Goal: Information Seeking & Learning: Learn about a topic

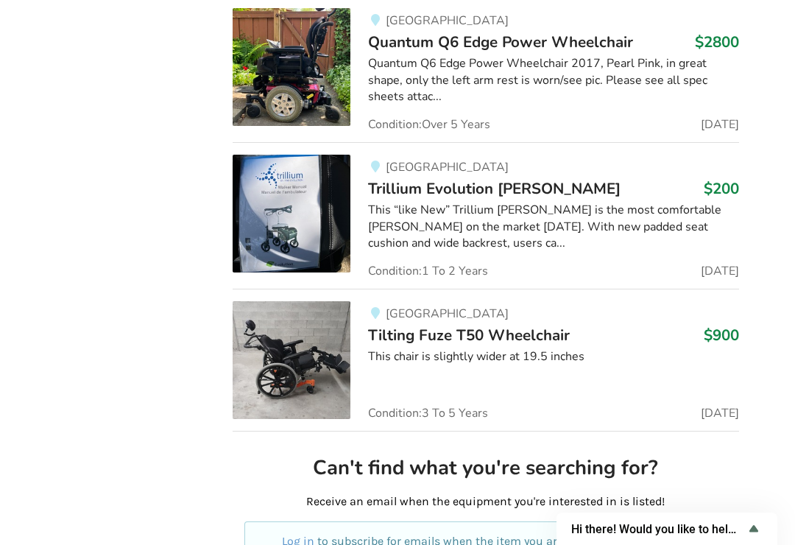
scroll to position [3635, 0]
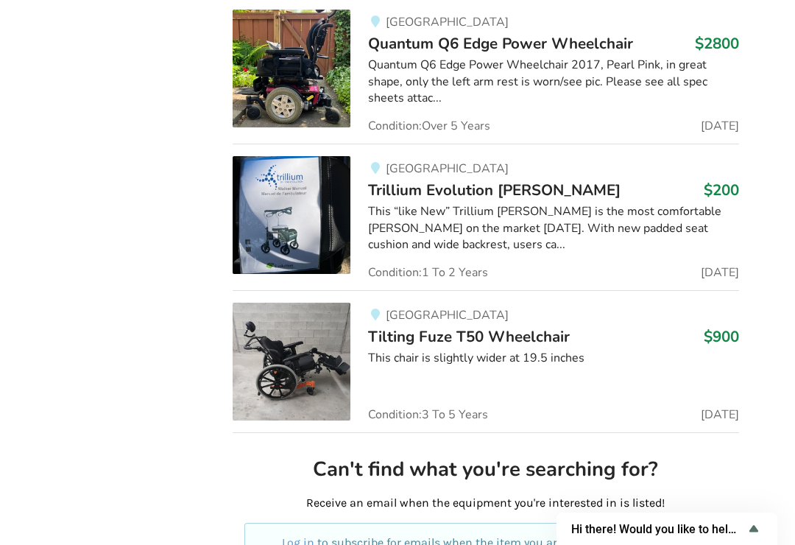
click at [294, 162] on img at bounding box center [292, 215] width 118 height 118
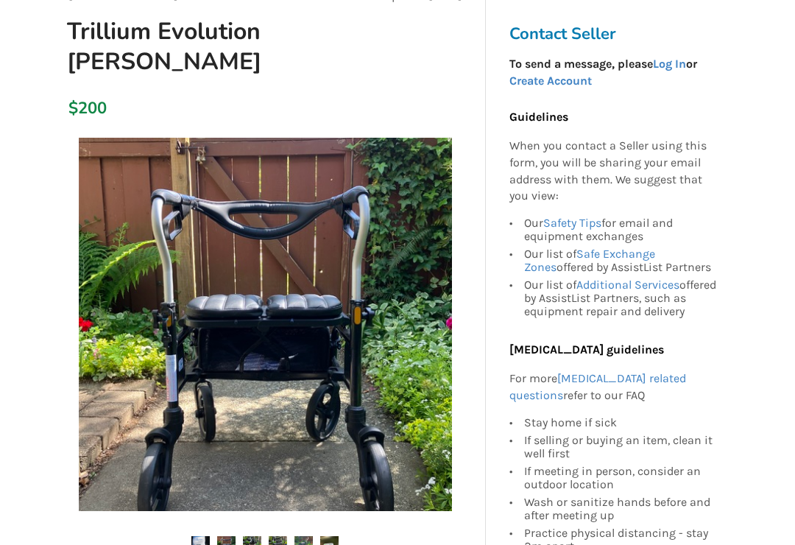
scroll to position [131, 0]
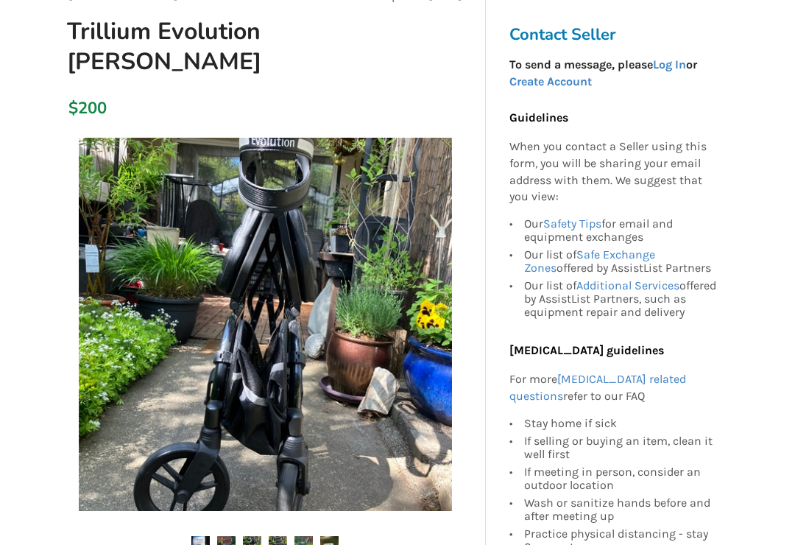
click at [334, 311] on img at bounding box center [265, 324] width 373 height 373
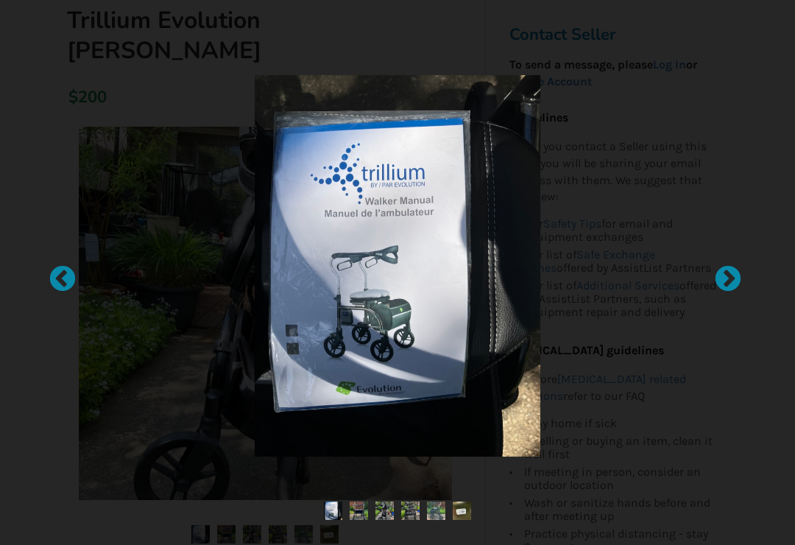
scroll to position [141, 0]
click at [726, 280] on div at bounding box center [721, 272] width 15 height 15
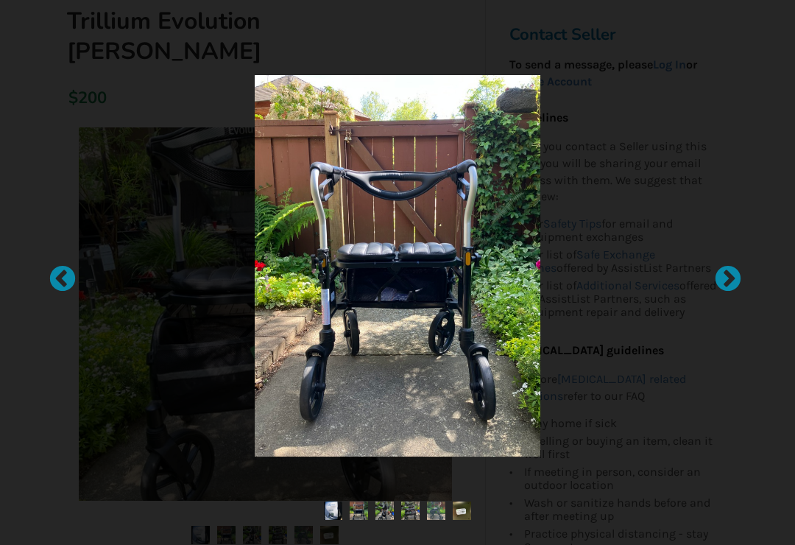
click at [431, 269] on img at bounding box center [398, 265] width 286 height 381
click at [426, 266] on img at bounding box center [398, 265] width 286 height 381
click at [423, 261] on img at bounding box center [398, 265] width 286 height 381
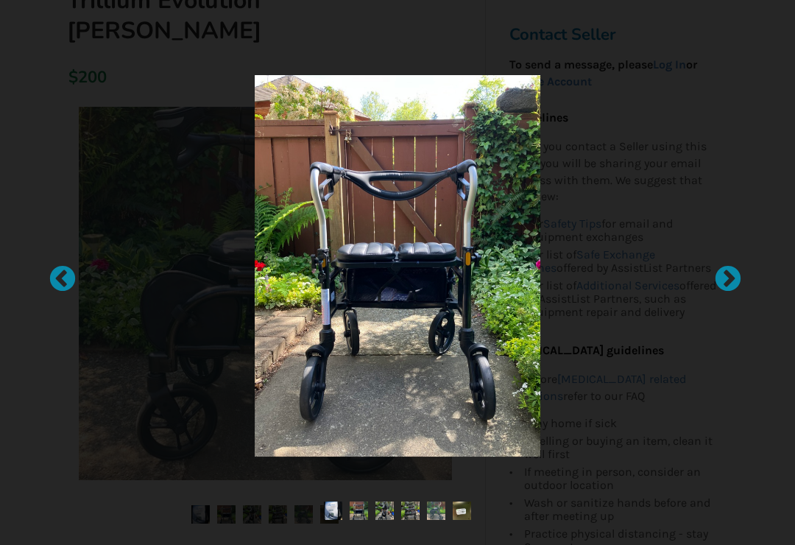
scroll to position [164, 0]
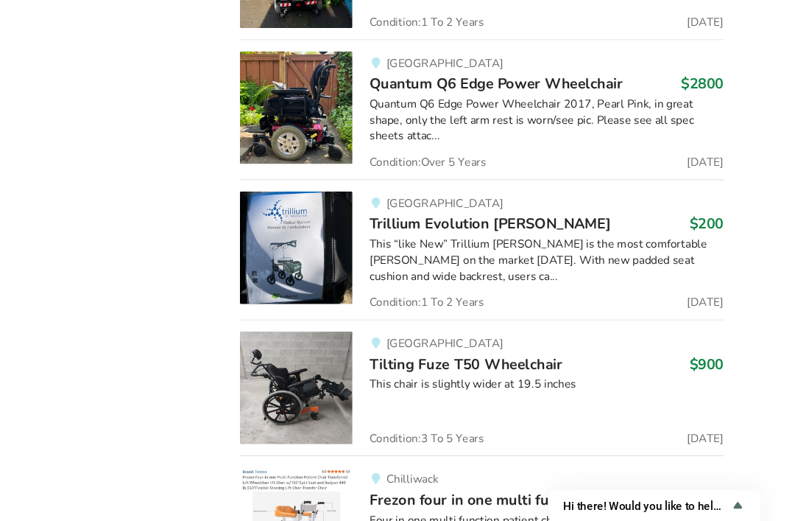
scroll to position [5529, 0]
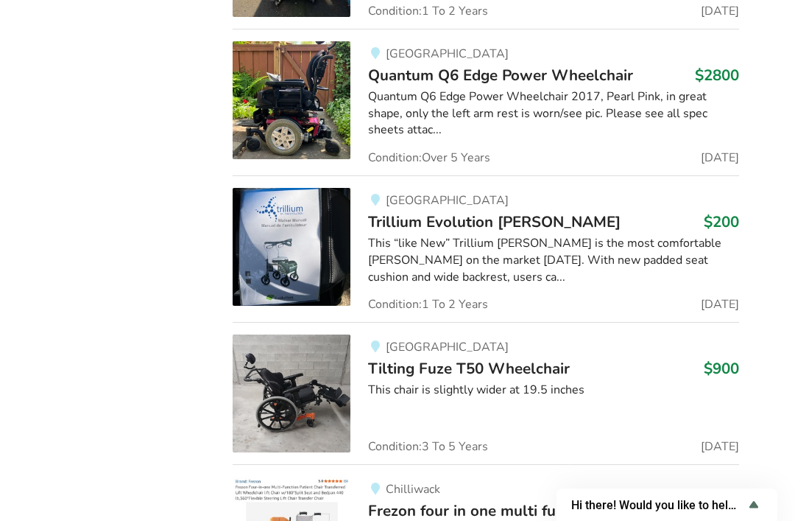
click at [451, 211] on span "Trillium Evolution [PERSON_NAME]" at bounding box center [494, 221] width 253 height 21
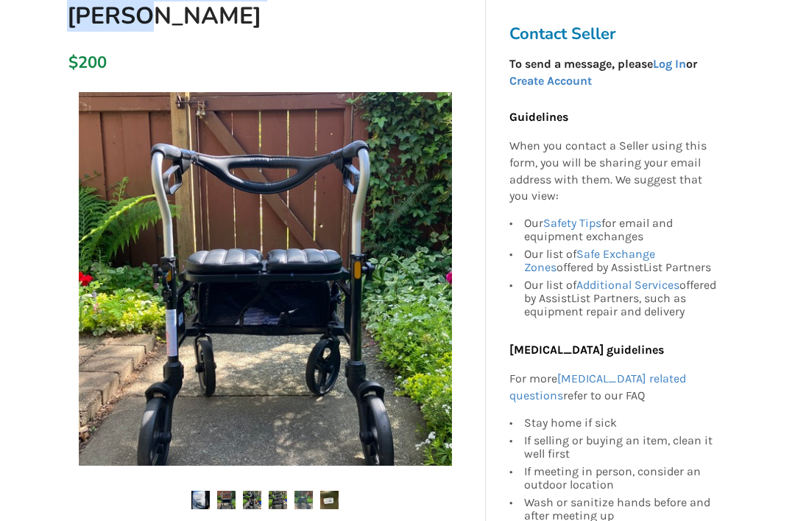
scroll to position [177, 0]
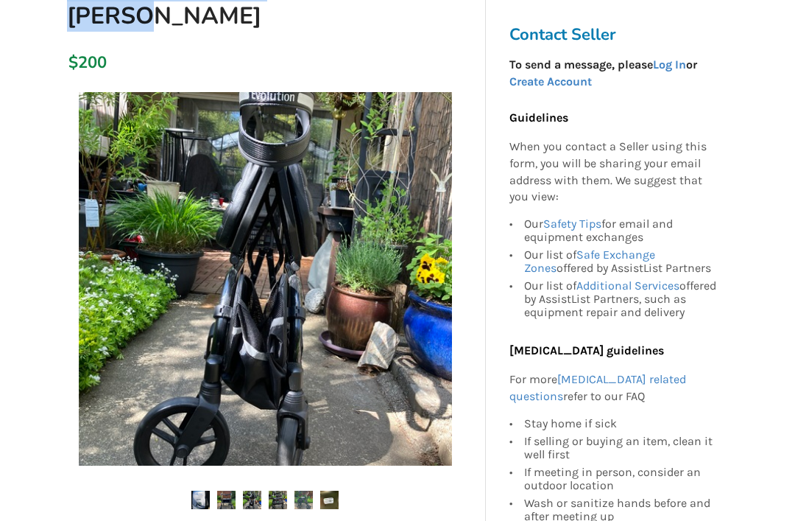
click at [337, 491] on img at bounding box center [329, 499] width 18 height 18
click at [339, 498] on img at bounding box center [329, 499] width 18 height 18
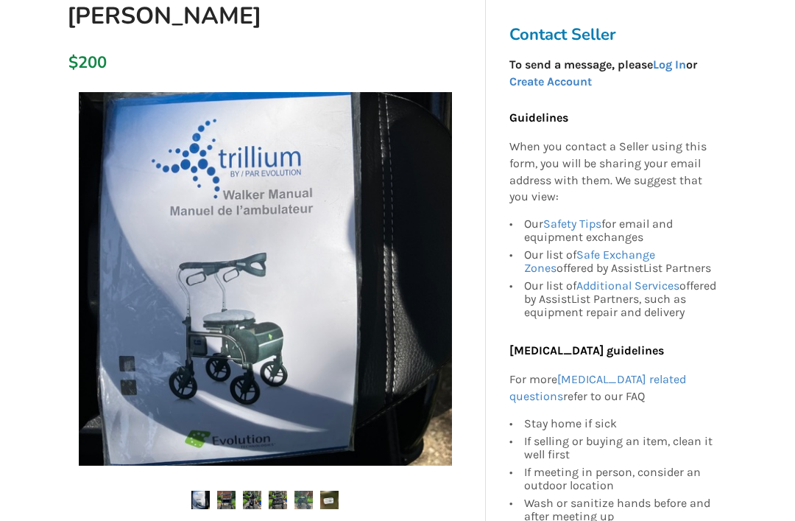
click at [338, 490] on img at bounding box center [329, 499] width 18 height 18
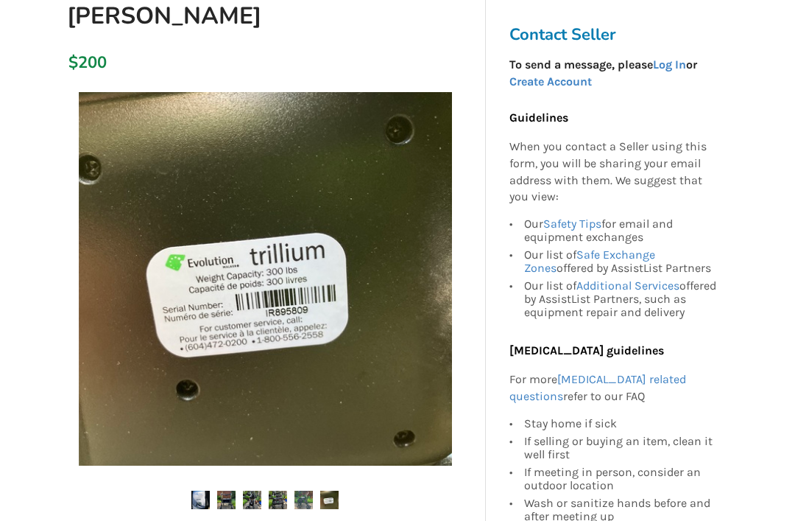
click at [319, 287] on img at bounding box center [265, 278] width 373 height 373
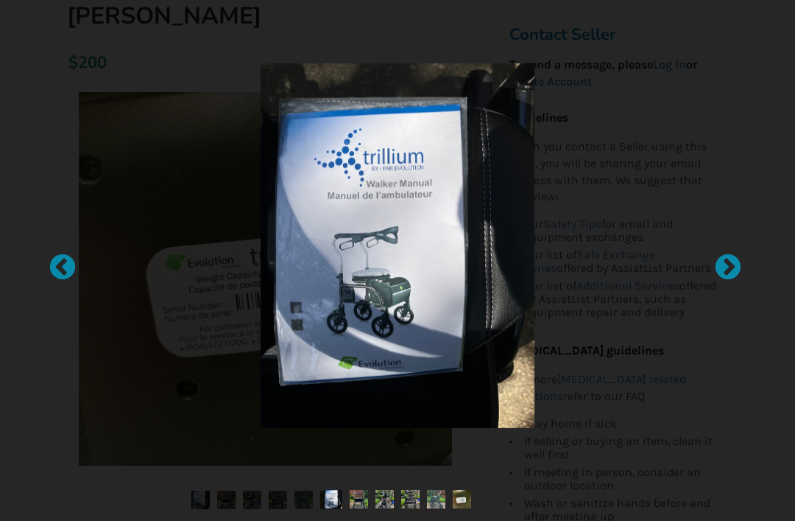
click at [62, 268] on div at bounding box center [55, 260] width 15 height 15
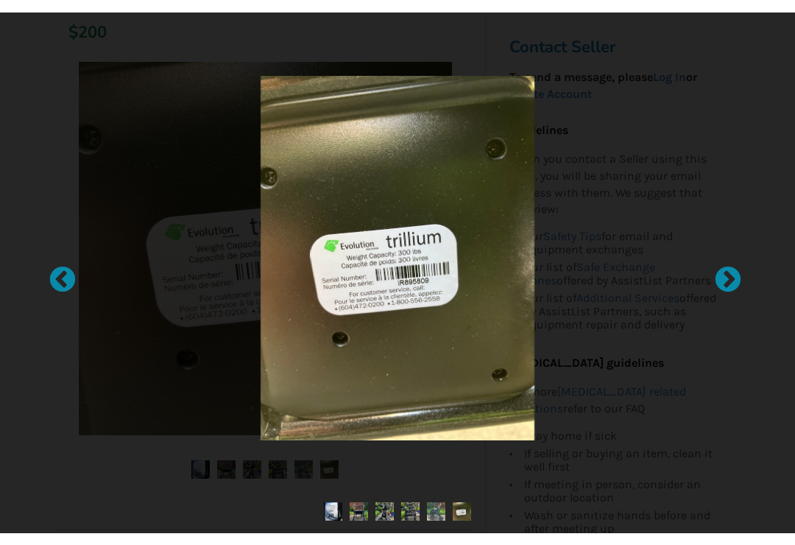
scroll to position [224, 0]
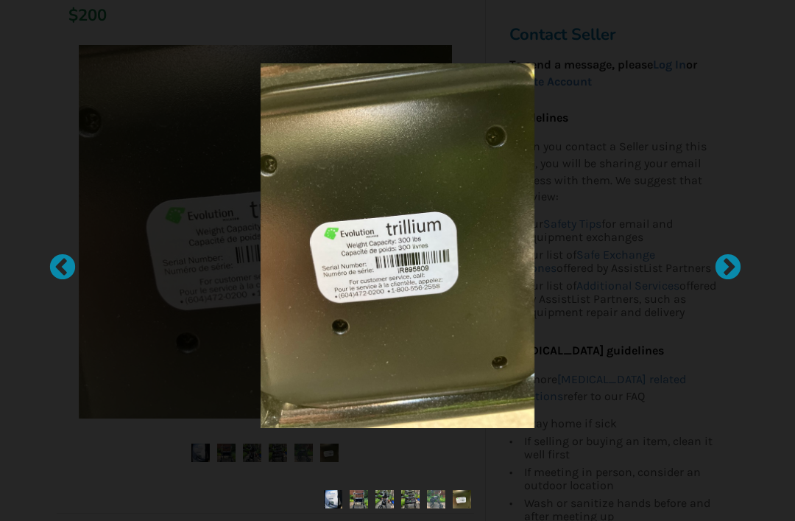
click at [728, 264] on div at bounding box center [721, 260] width 15 height 15
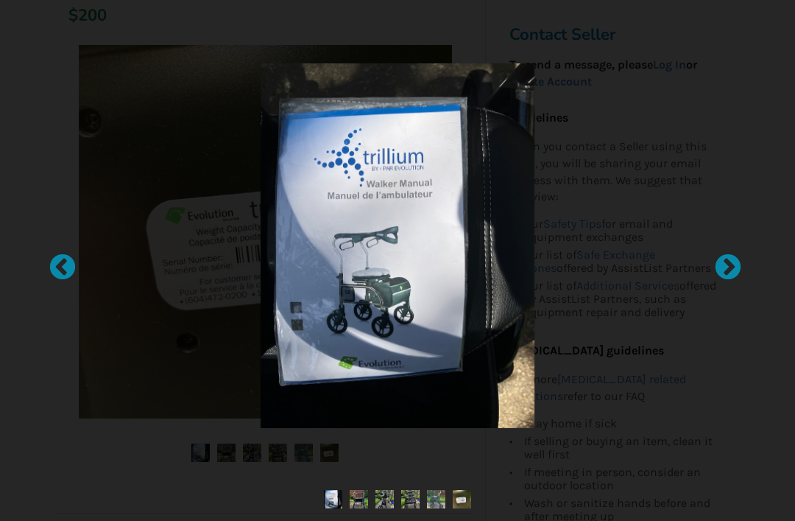
click at [728, 264] on div at bounding box center [721, 260] width 15 height 15
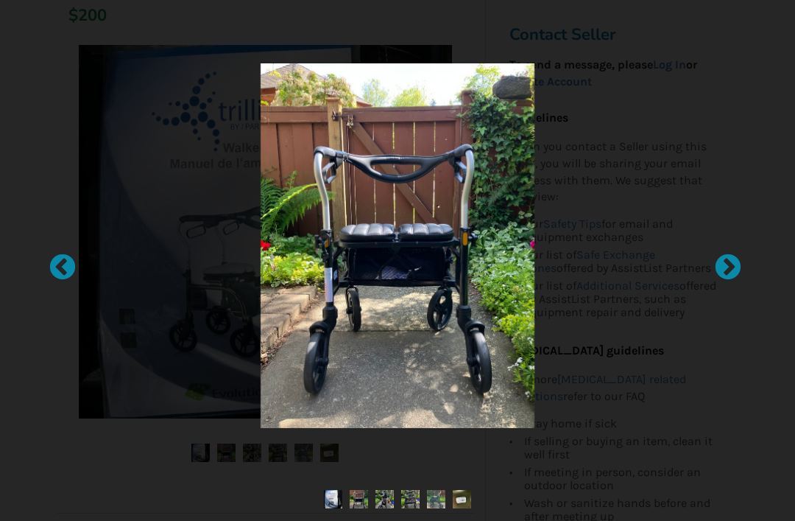
click at [728, 262] on div at bounding box center [721, 260] width 15 height 15
